Goal: Find specific page/section: Find specific page/section

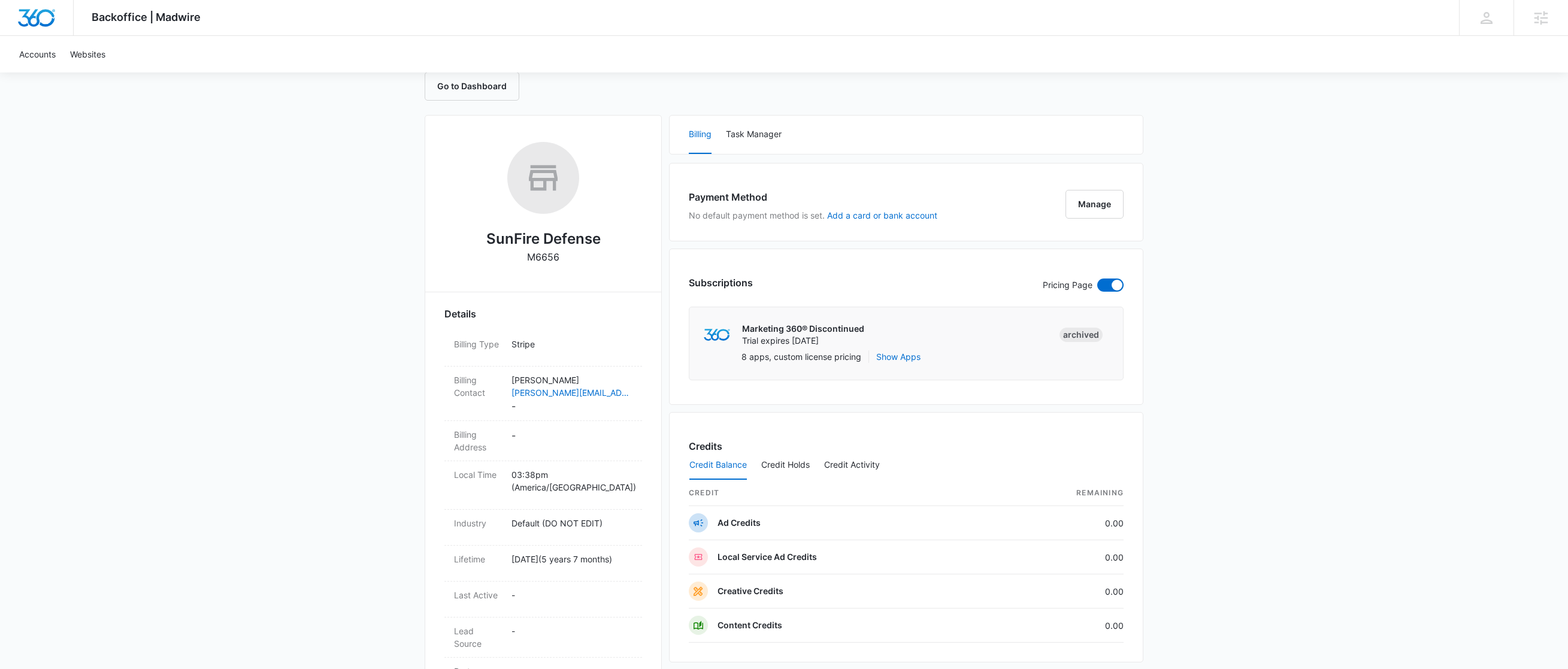
scroll to position [124, 0]
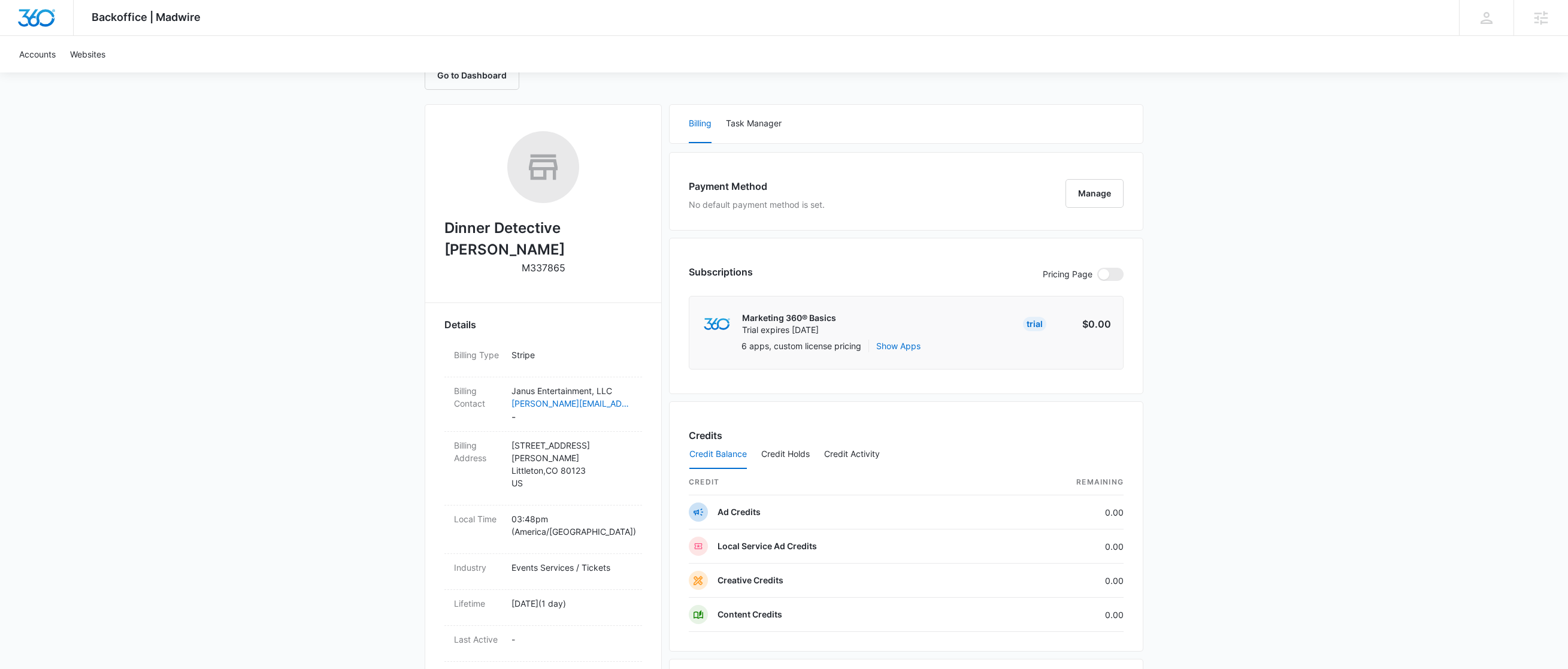
scroll to position [137, 0]
click at [1096, 193] on button "Manage" at bounding box center [1094, 192] width 58 height 29
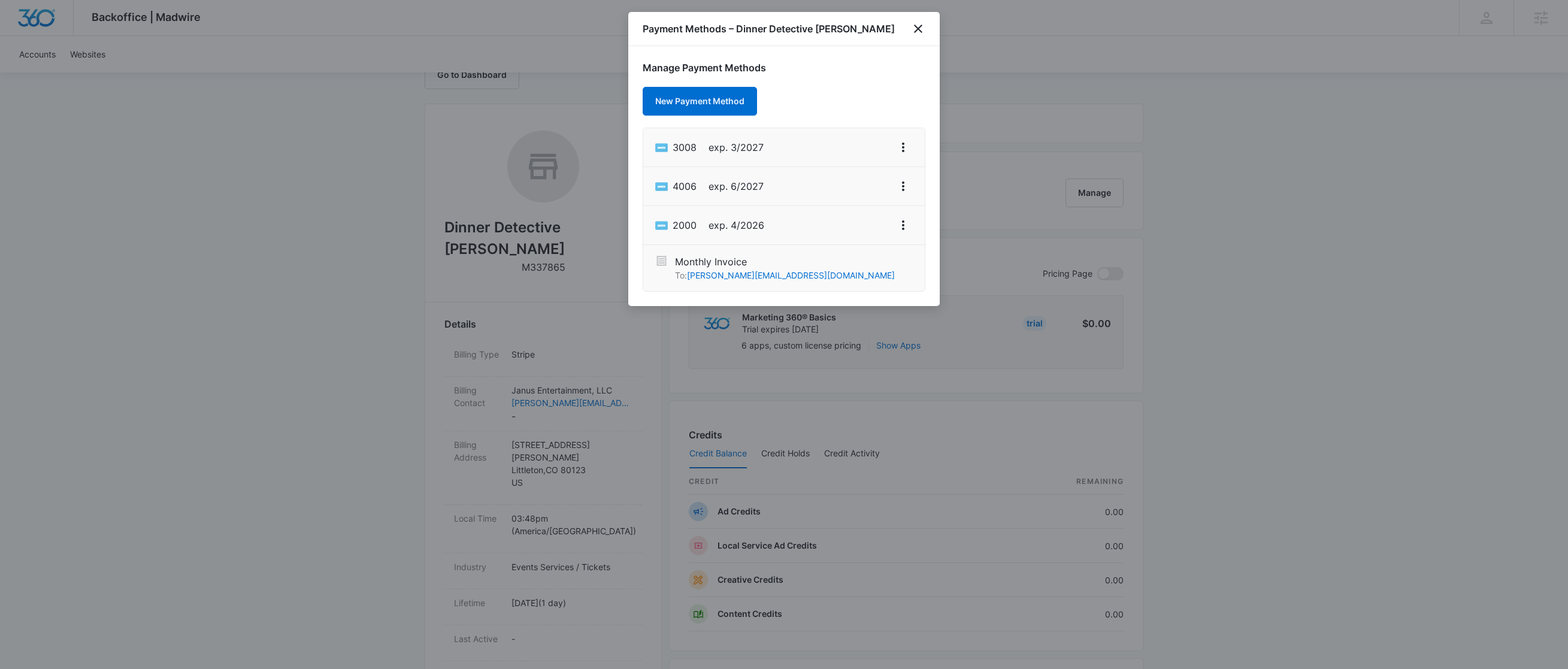
click at [1067, 96] on div at bounding box center [784, 334] width 1568 height 669
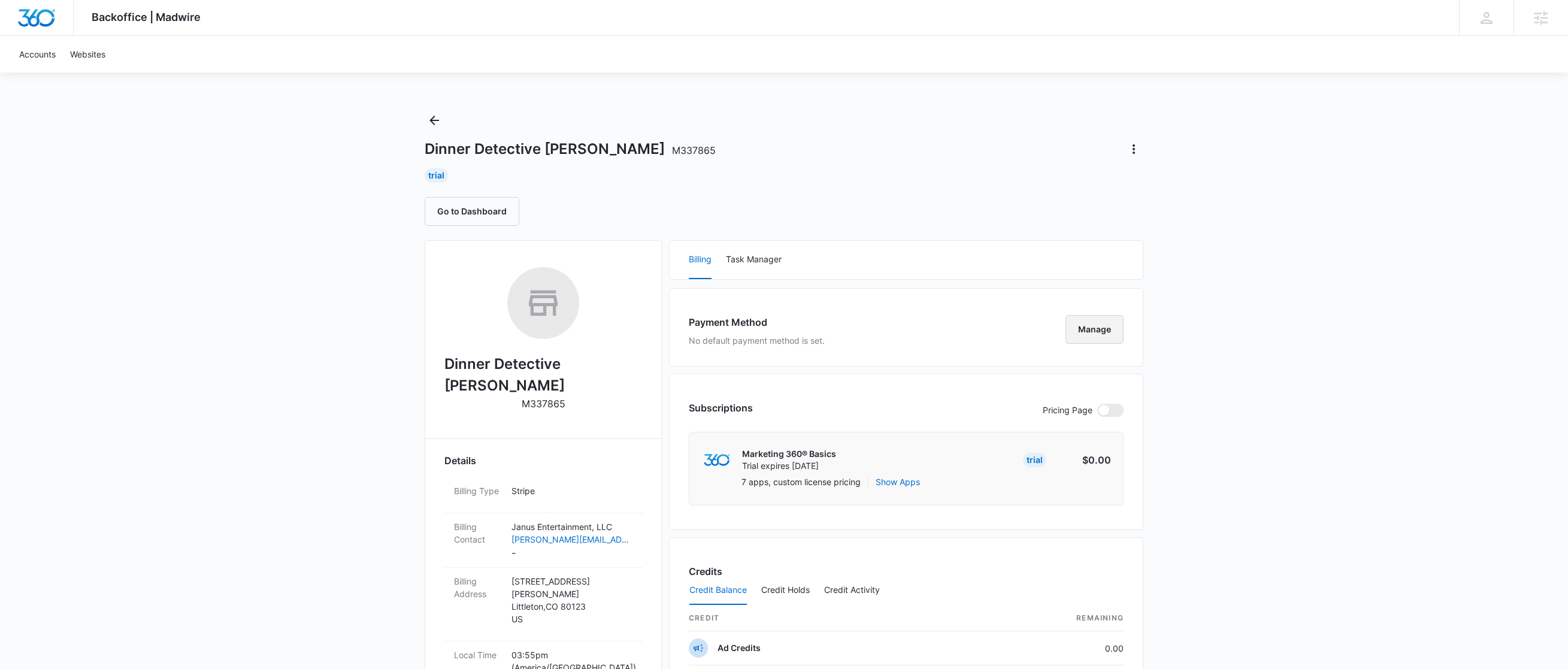
click at [1082, 330] on button "Manage" at bounding box center [1094, 329] width 58 height 29
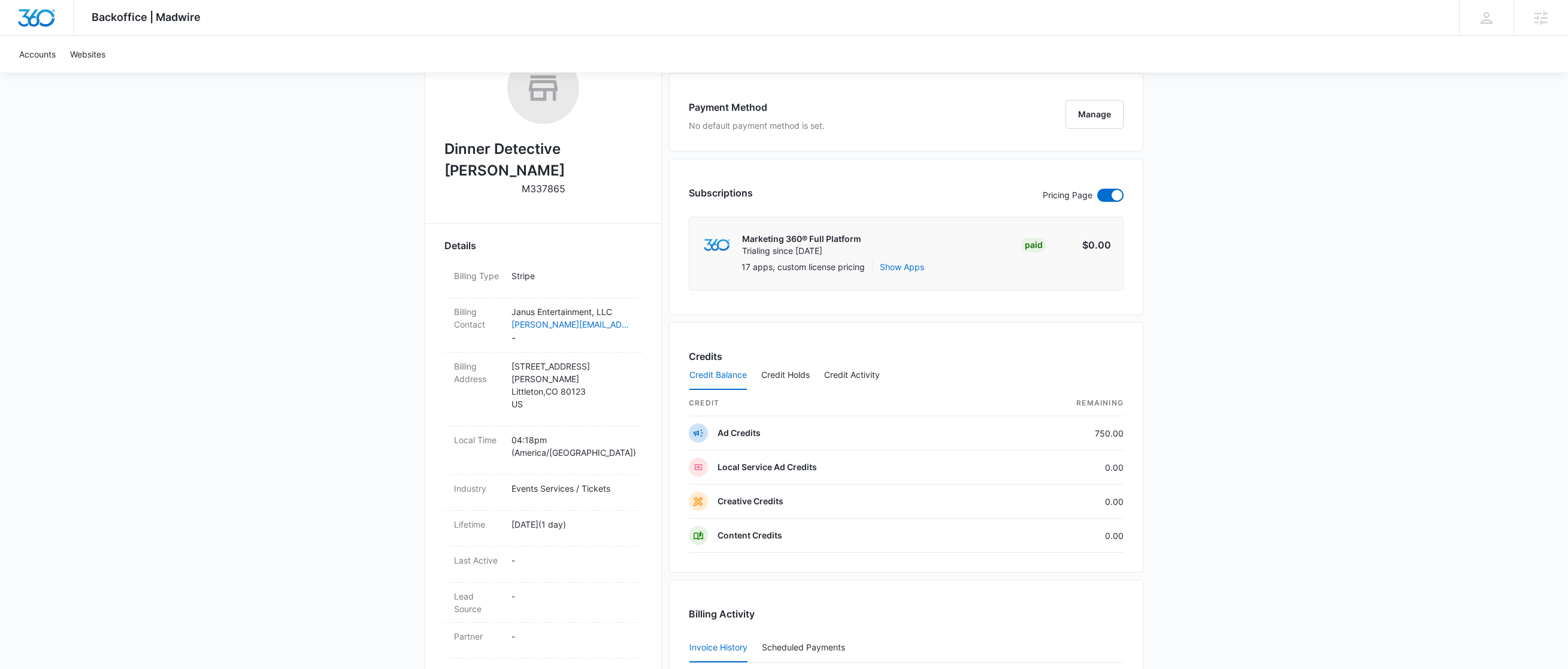
scroll to position [216, 0]
drag, startPoint x: 590, startPoint y: 176, endPoint x: 442, endPoint y: 148, distance: 150.6
click at [448, 163] on div "Dinner Detective [PERSON_NAME] M337865" at bounding box center [542, 126] width 197 height 152
drag, startPoint x: 445, startPoint y: 146, endPoint x: 571, endPoint y: 168, distance: 127.9
click at [580, 176] on div "Dinner Detective [PERSON_NAME] M337865" at bounding box center [542, 126] width 197 height 152
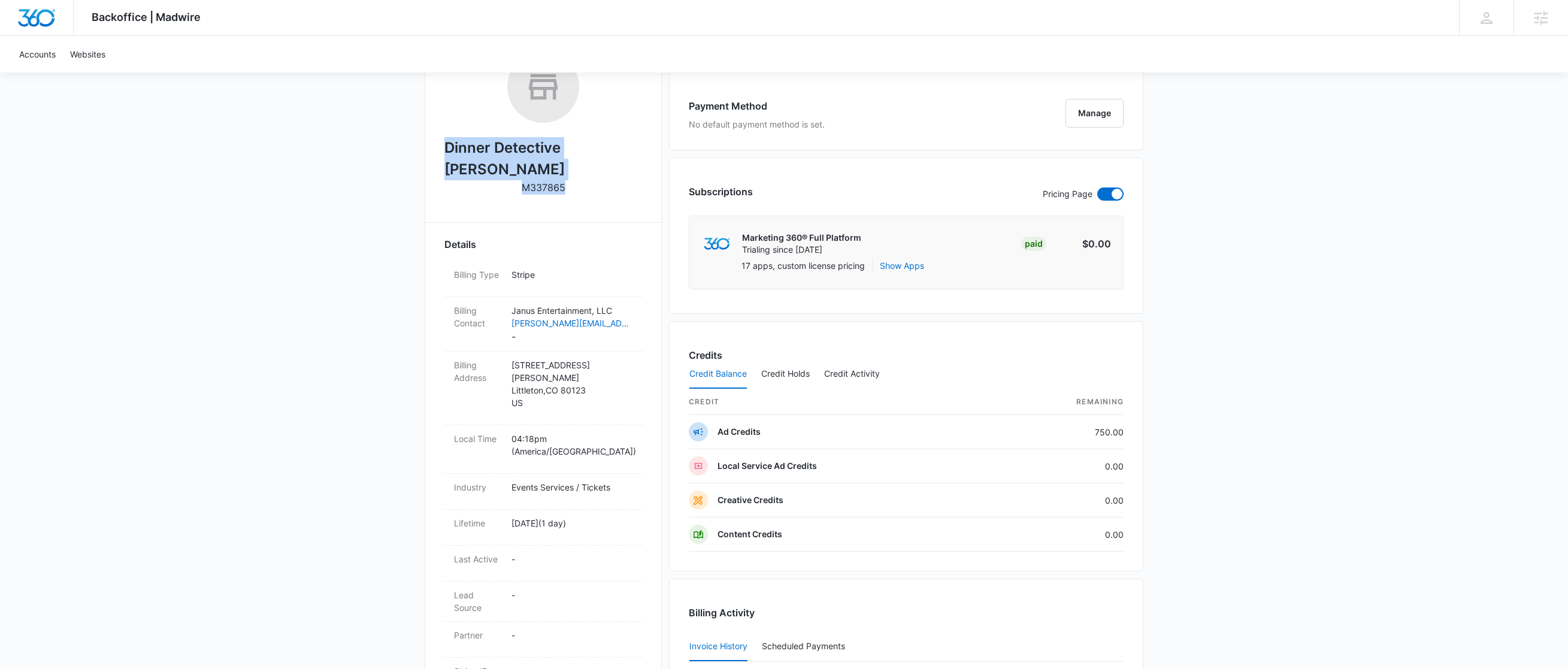
copy div "Dinner Detective [PERSON_NAME] M337865"
